Goal: Information Seeking & Learning: Understand process/instructions

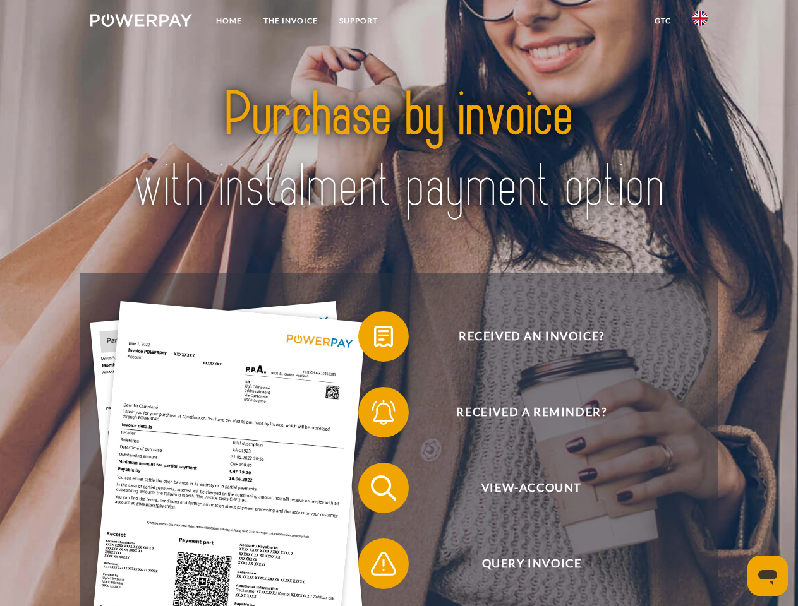
click at [141, 22] on img at bounding box center [141, 20] width 102 height 13
click at [700, 22] on img at bounding box center [699, 18] width 15 height 15
click at [662, 21] on link "GTC" at bounding box center [663, 20] width 38 height 23
click at [374, 339] on span at bounding box center [364, 336] width 63 height 63
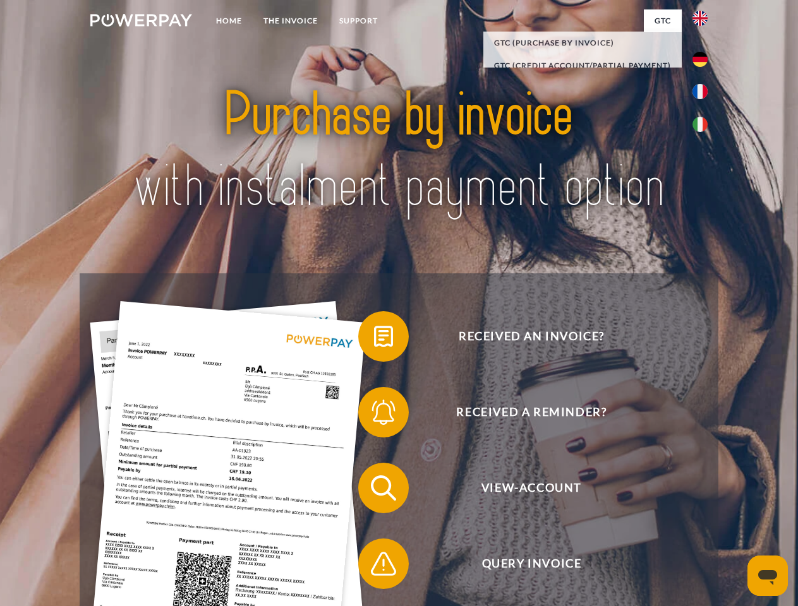
click at [374, 415] on span at bounding box center [364, 412] width 63 height 63
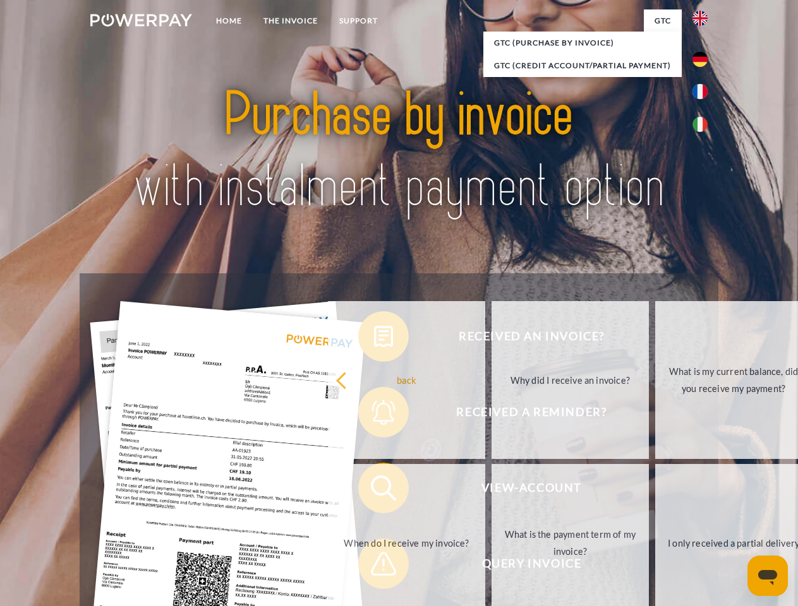
click at [491, 491] on link "What is the payment term of my invoice?" at bounding box center [569, 543] width 157 height 158
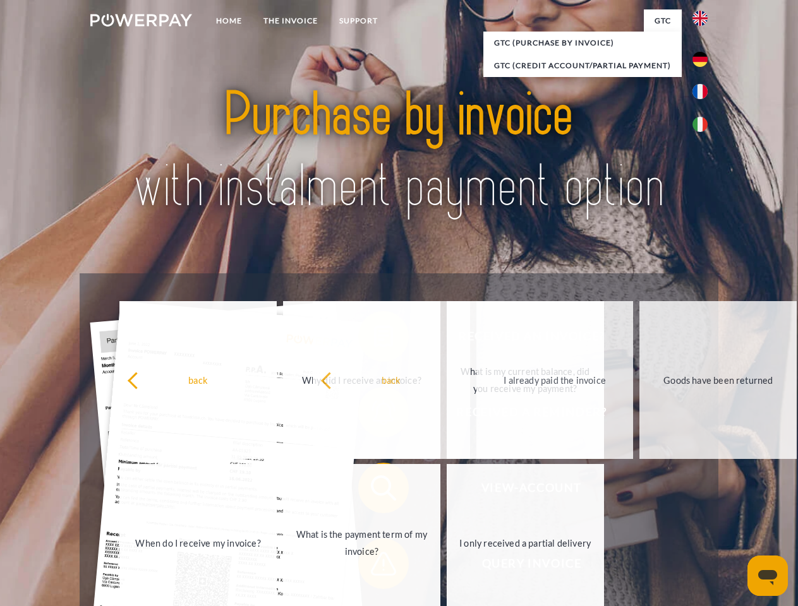
click at [374, 567] on span at bounding box center [364, 564] width 63 height 63
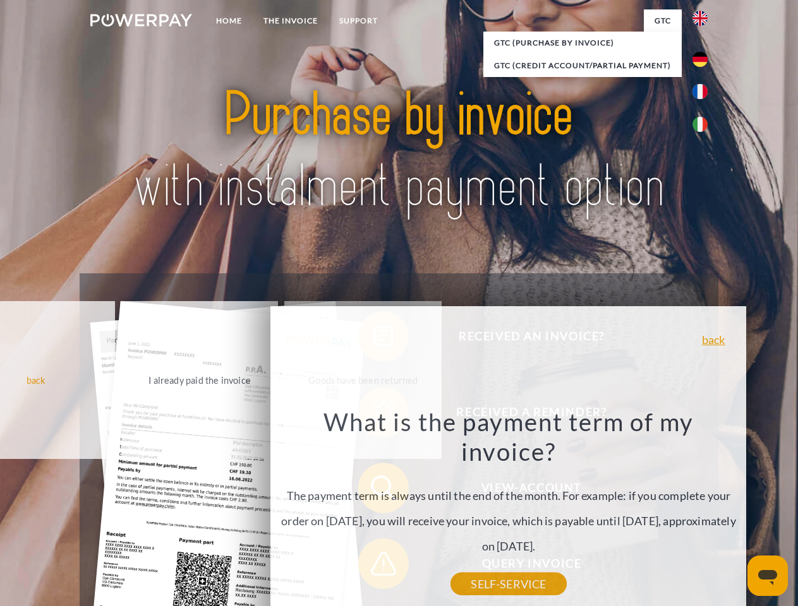
click at [768, 576] on icon "Open messaging window" at bounding box center [767, 577] width 19 height 15
